Goal: Task Accomplishment & Management: Complete application form

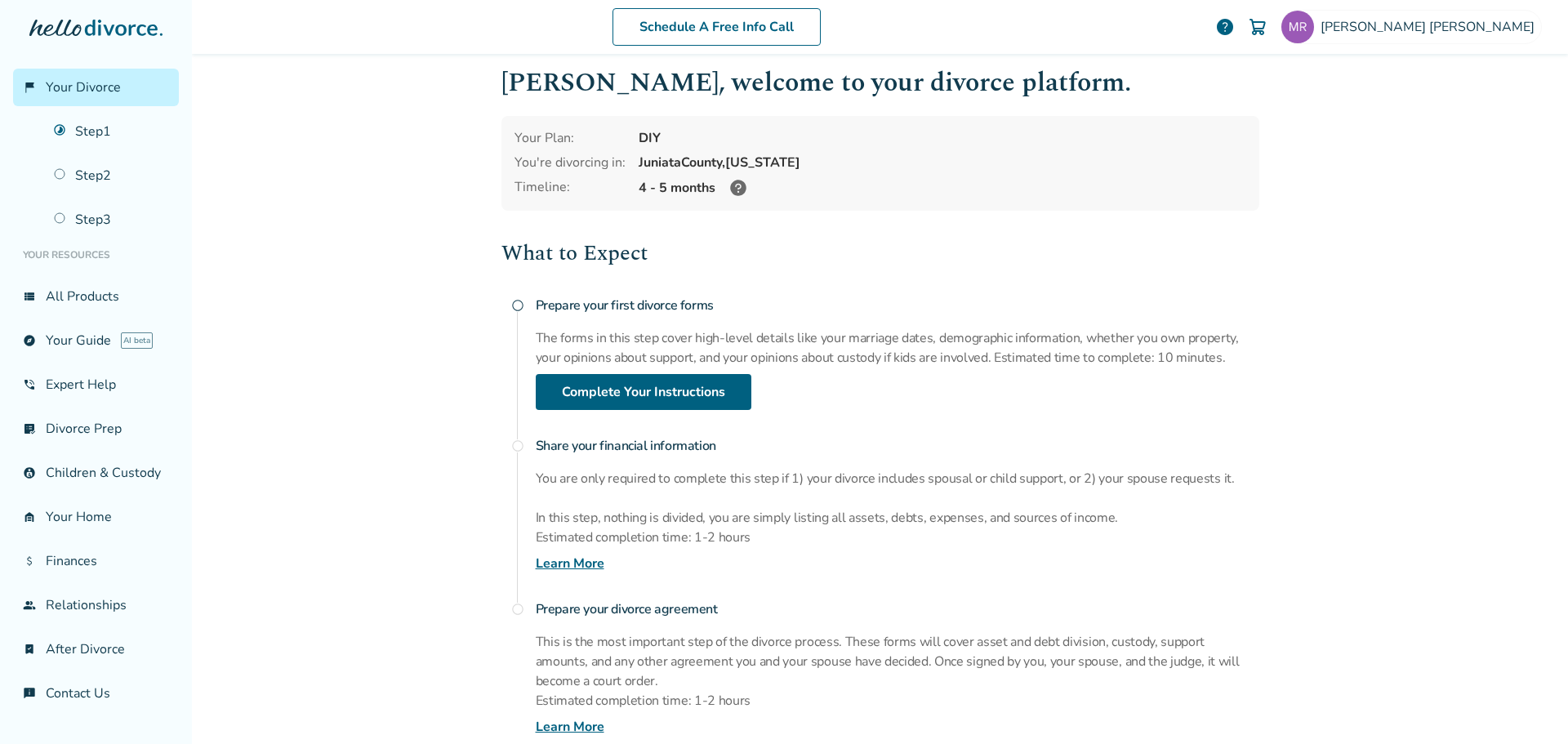
scroll to position [16, 0]
click at [98, 137] on link "Step 1" at bounding box center [112, 132] width 135 height 38
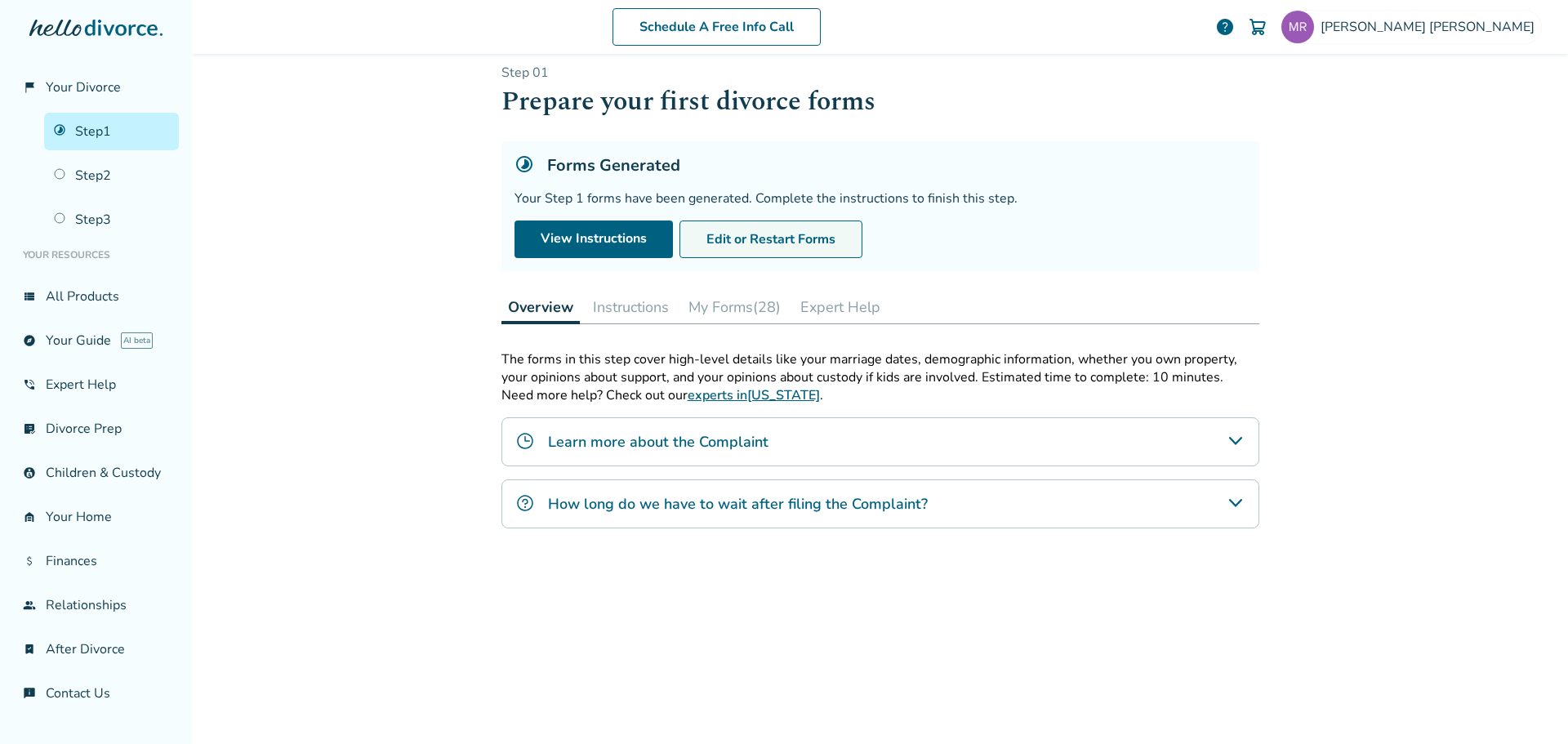
click at [779, 244] on button "Edit or Restart Forms" at bounding box center [771, 240] width 183 height 38
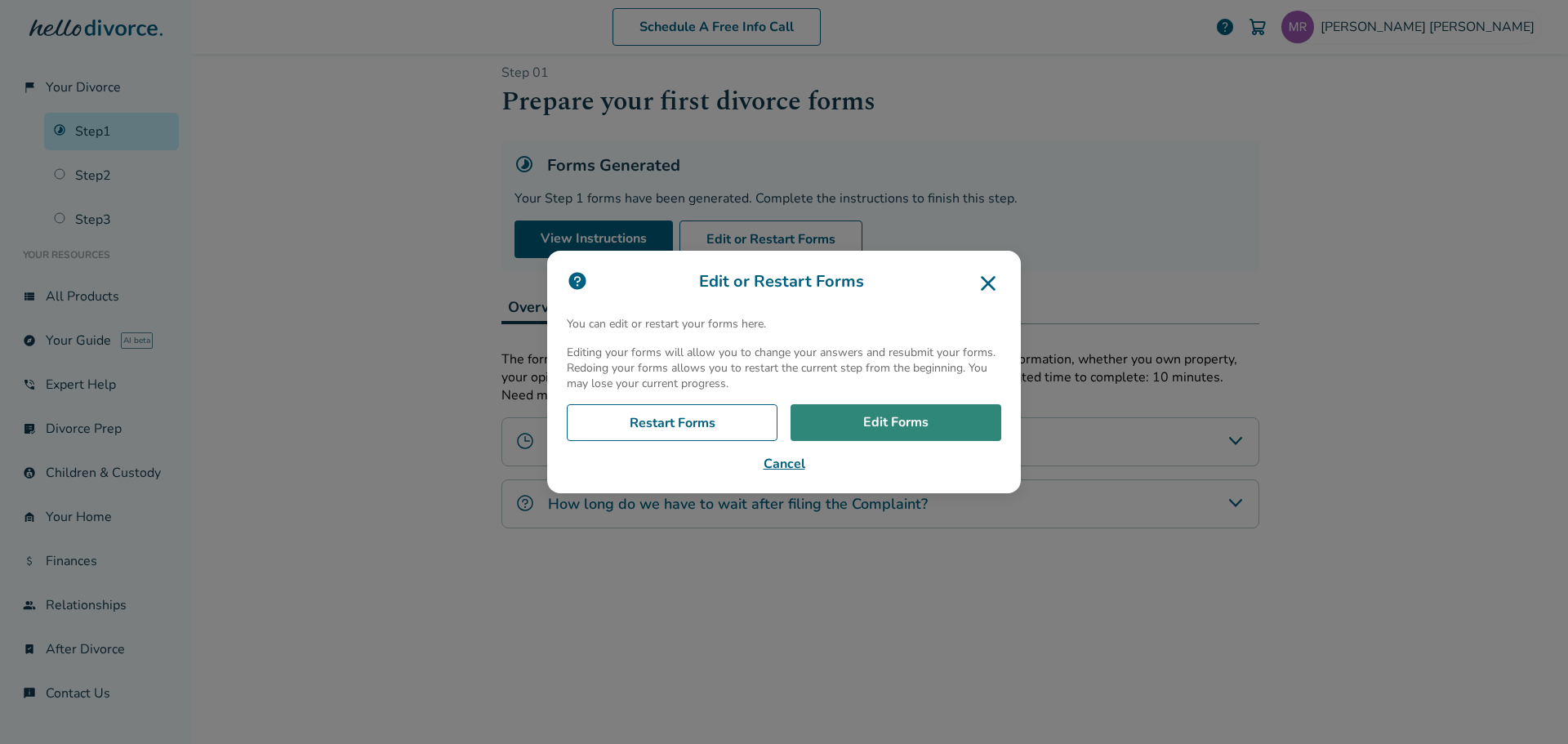
click at [907, 416] on link "Edit Forms" at bounding box center [896, 423] width 211 height 38
